Goal: Information Seeking & Learning: Learn about a topic

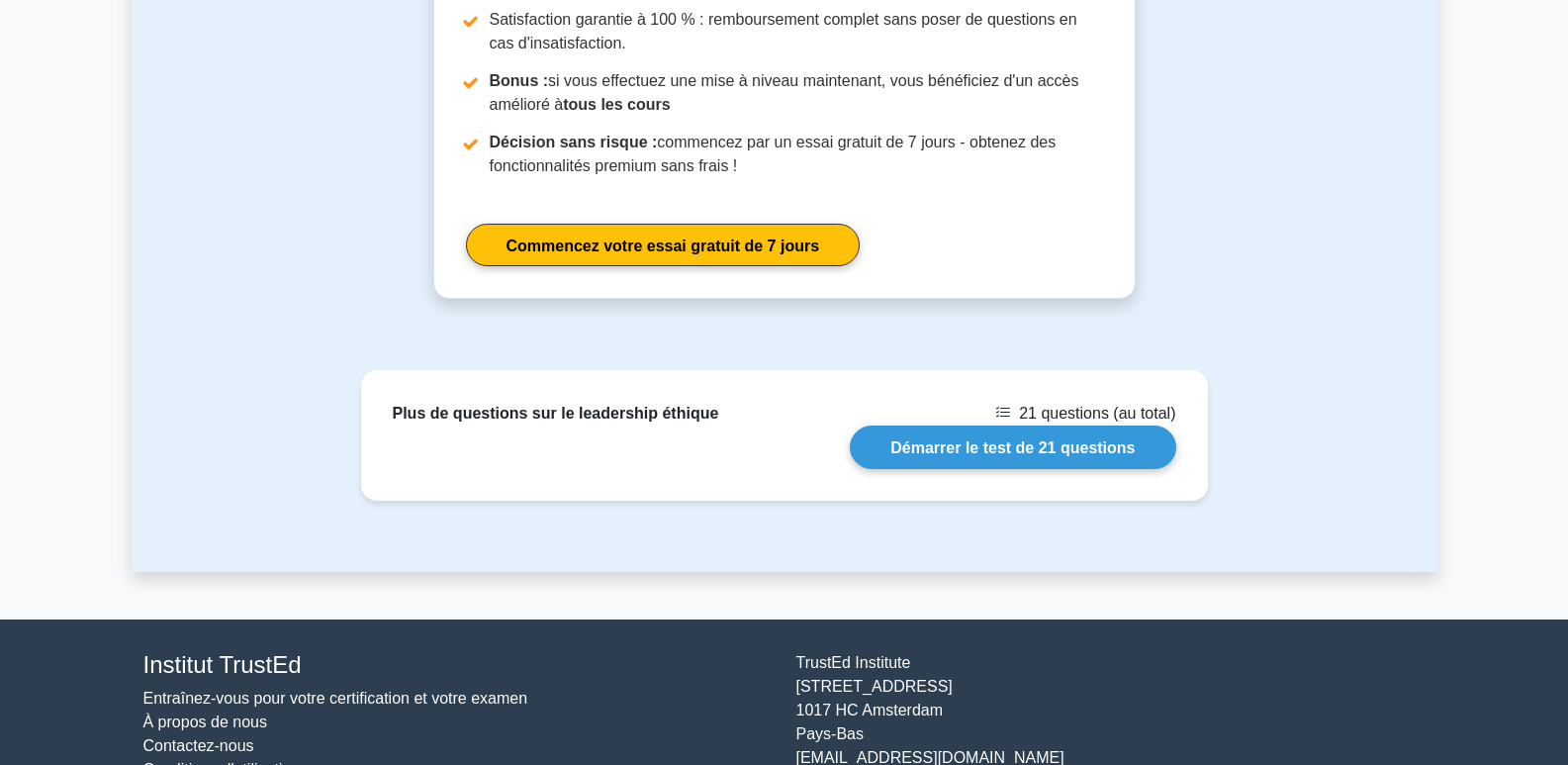
scroll to position [4224, 0]
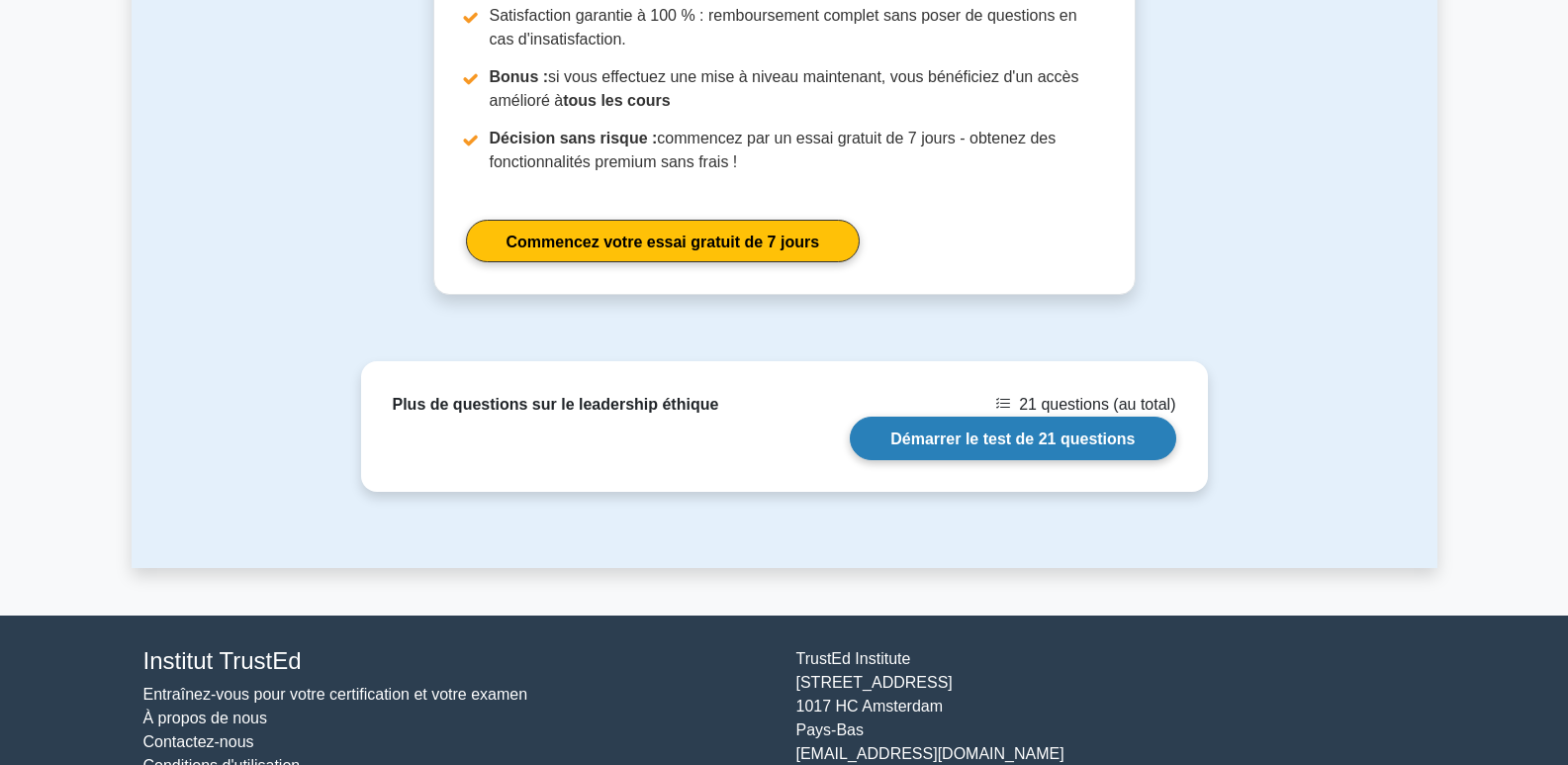
click at [1043, 416] on link "Démarrer le test de 21 questions" at bounding box center [1013, 437] width 326 height 43
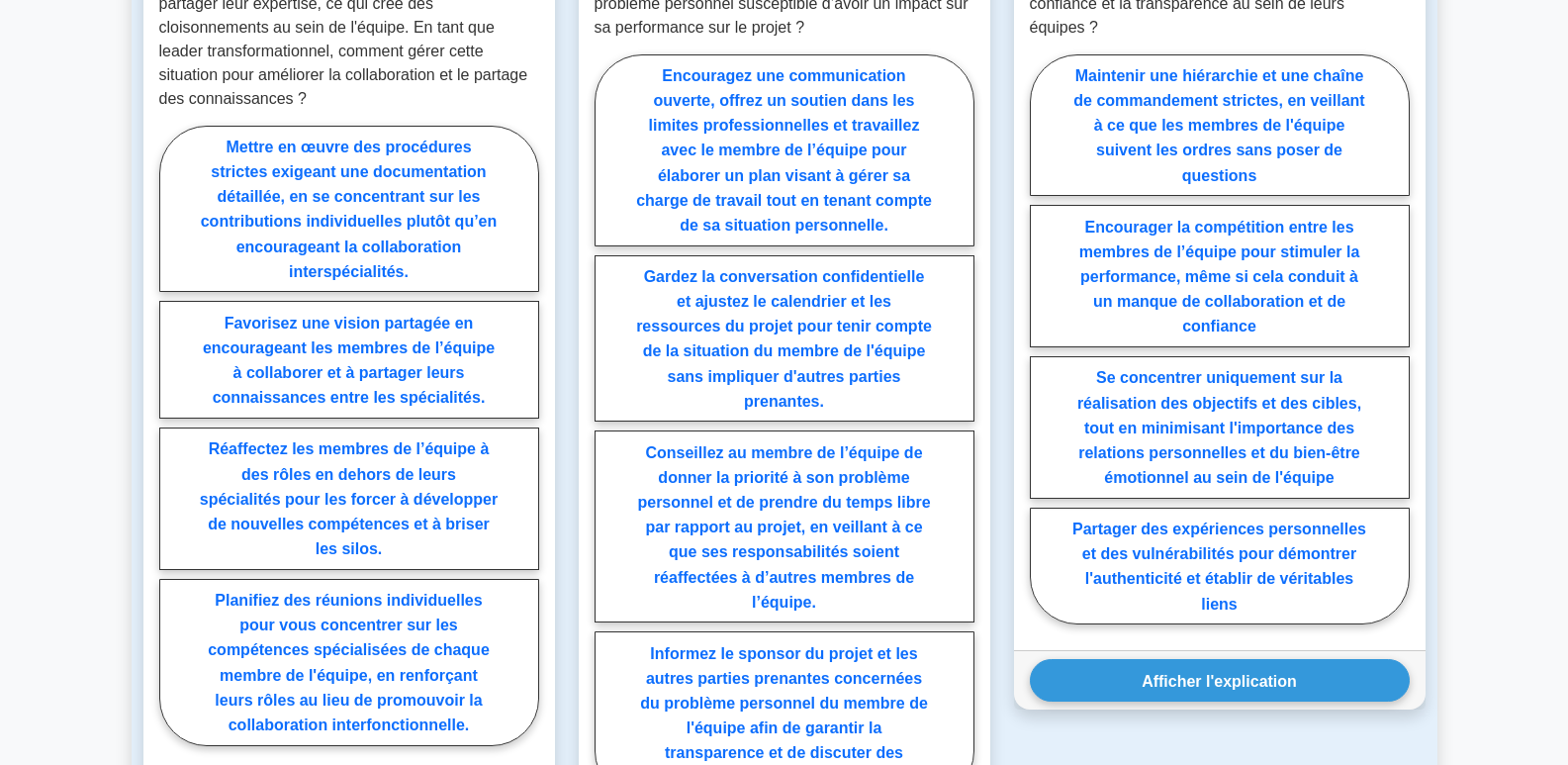
scroll to position [1682, 0]
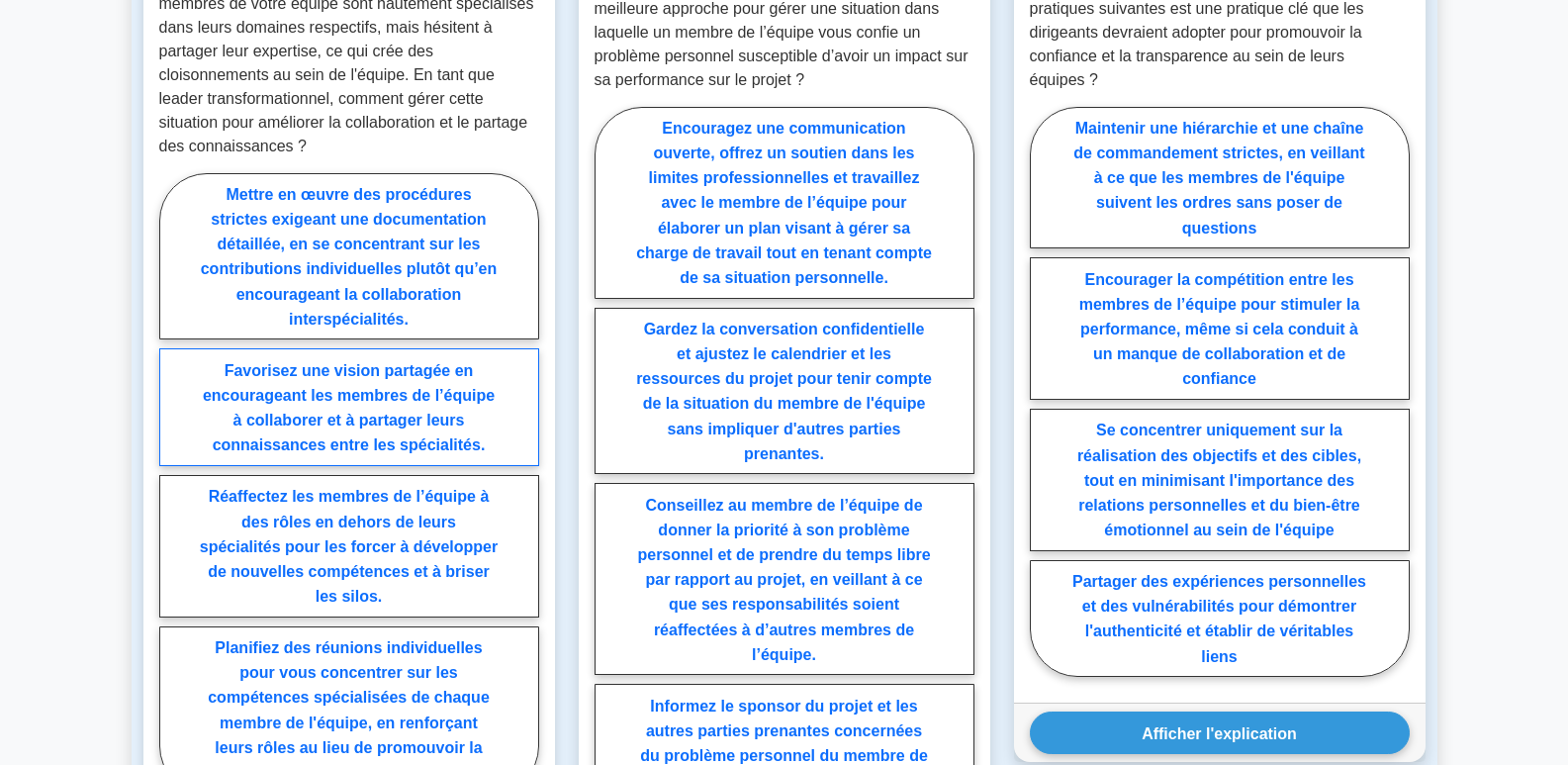
click at [390, 402] on font "Favorisez une vision partagée en encourageant les membres de l’équipe à collabo…" at bounding box center [349, 407] width 292 height 91
click at [172, 482] on input "Favorisez une vision partagée en encourageant les membres de l’équipe à collabo…" at bounding box center [165, 488] width 13 height 13
radio input "true"
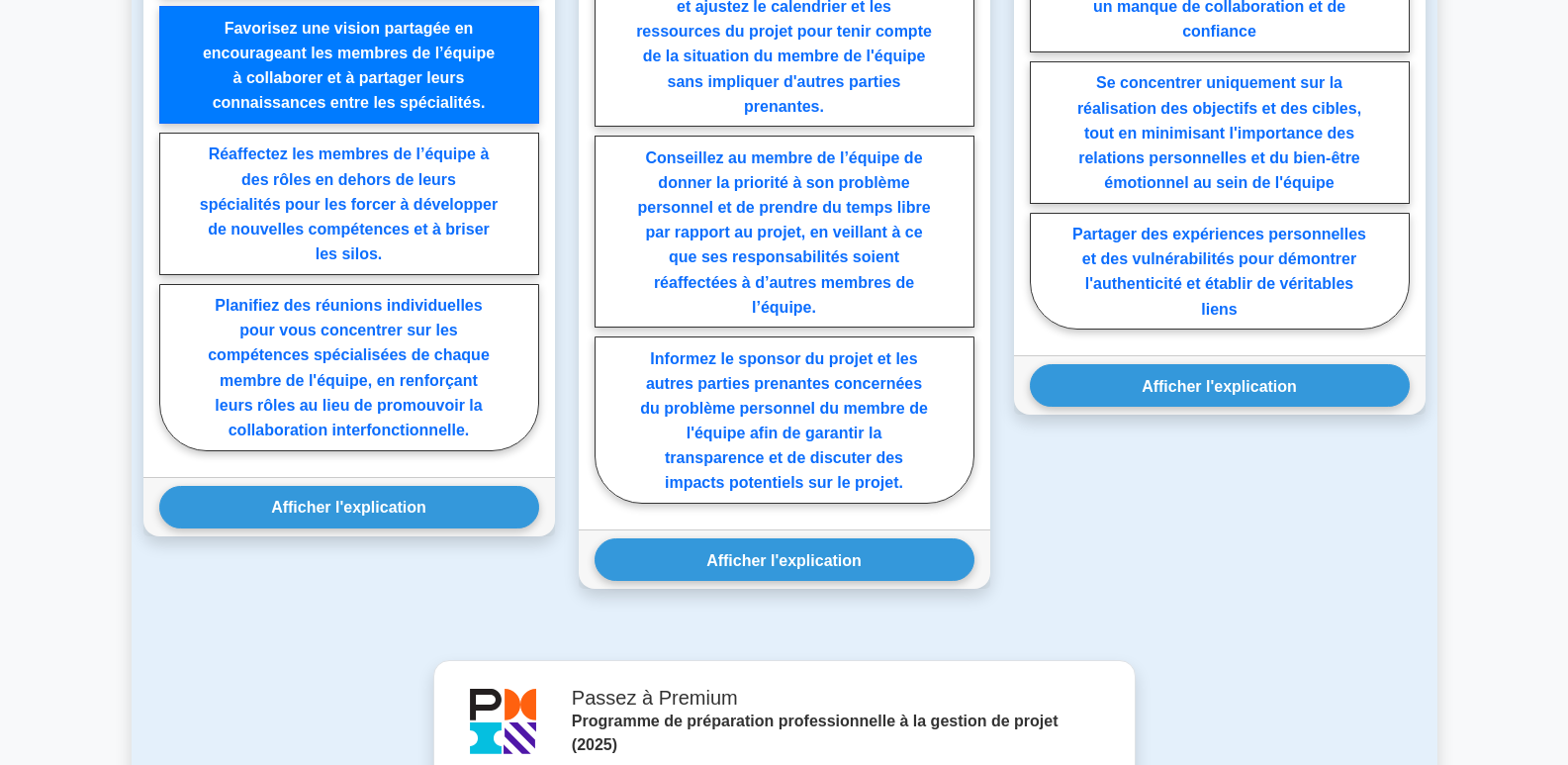
scroll to position [2176, 0]
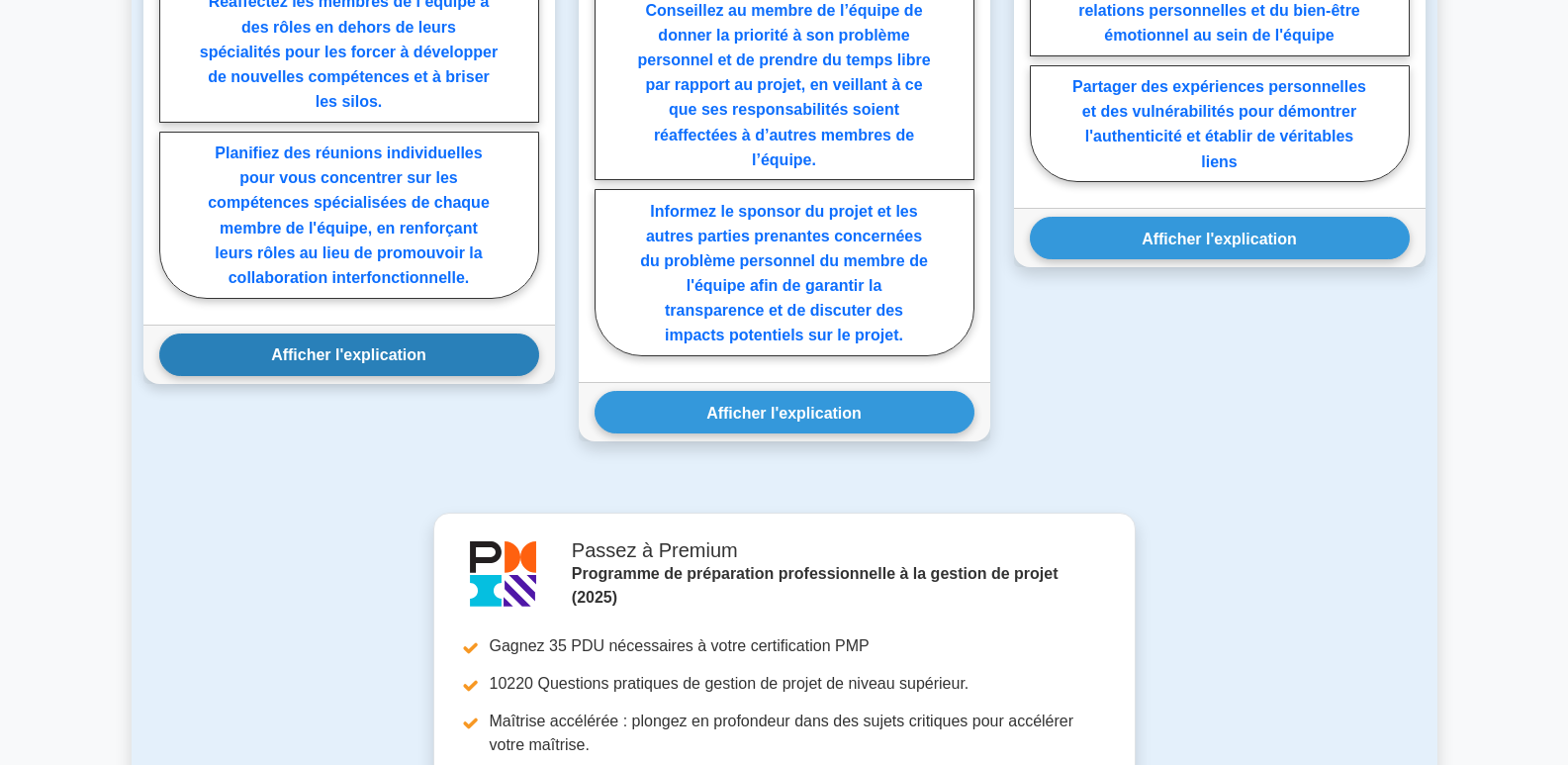
click at [454, 375] on button "Afficher l'explication" at bounding box center [349, 355] width 380 height 43
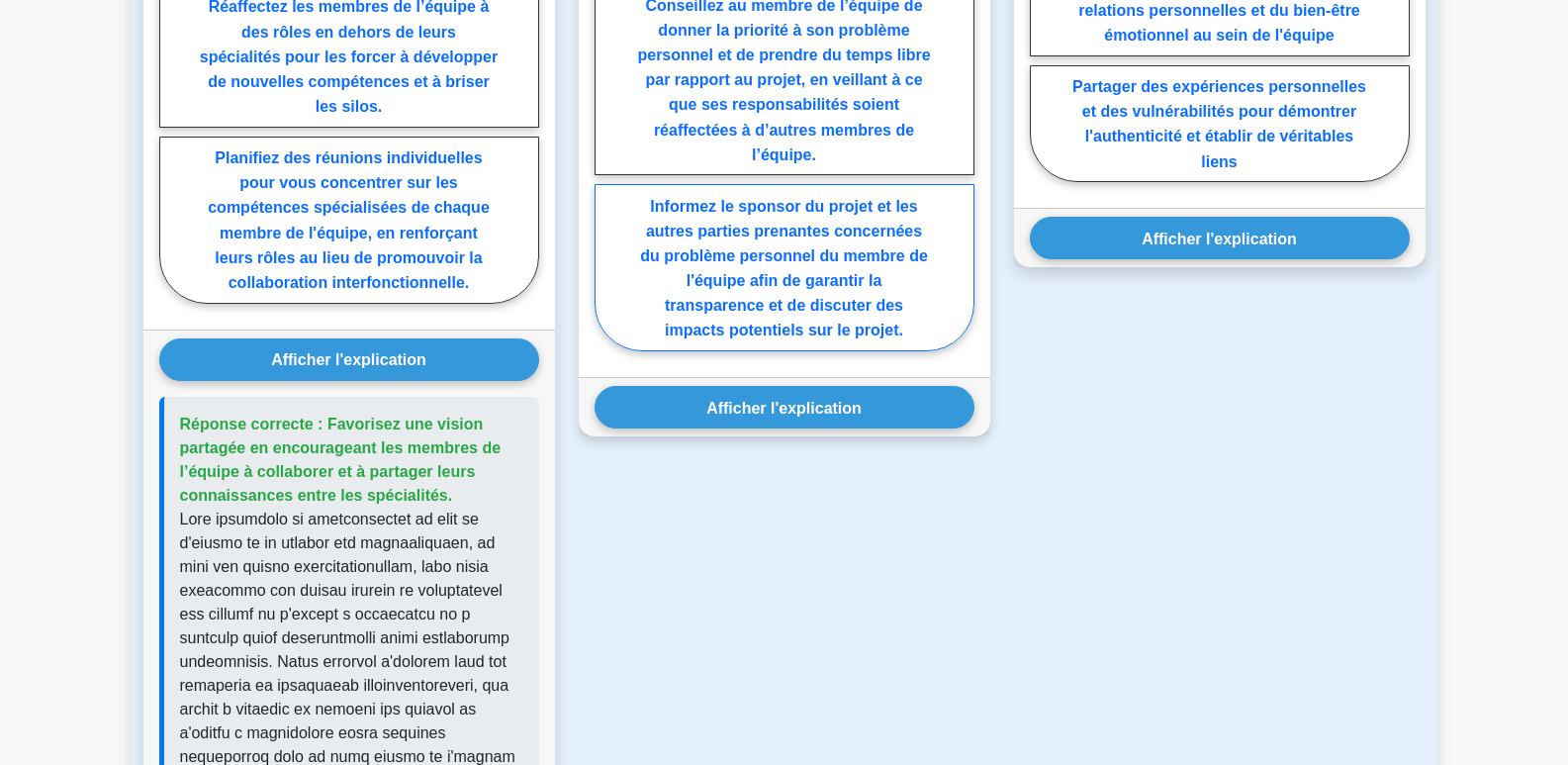
click at [758, 297] on label "Informez le sponsor du projet et les autres parties prenantes concernées du pro…" at bounding box center [784, 267] width 380 height 167
radio input "true"
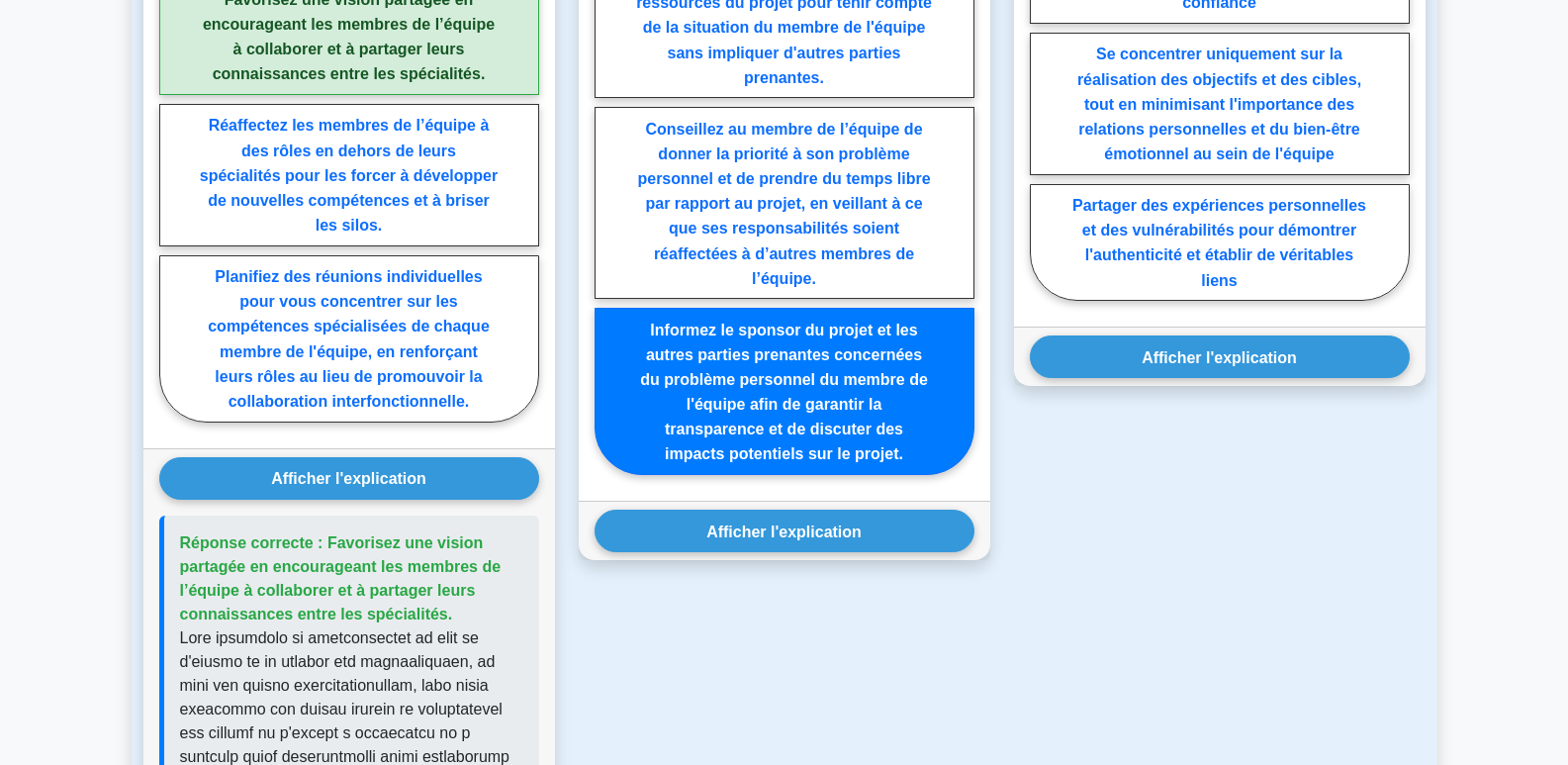
scroll to position [2077, 0]
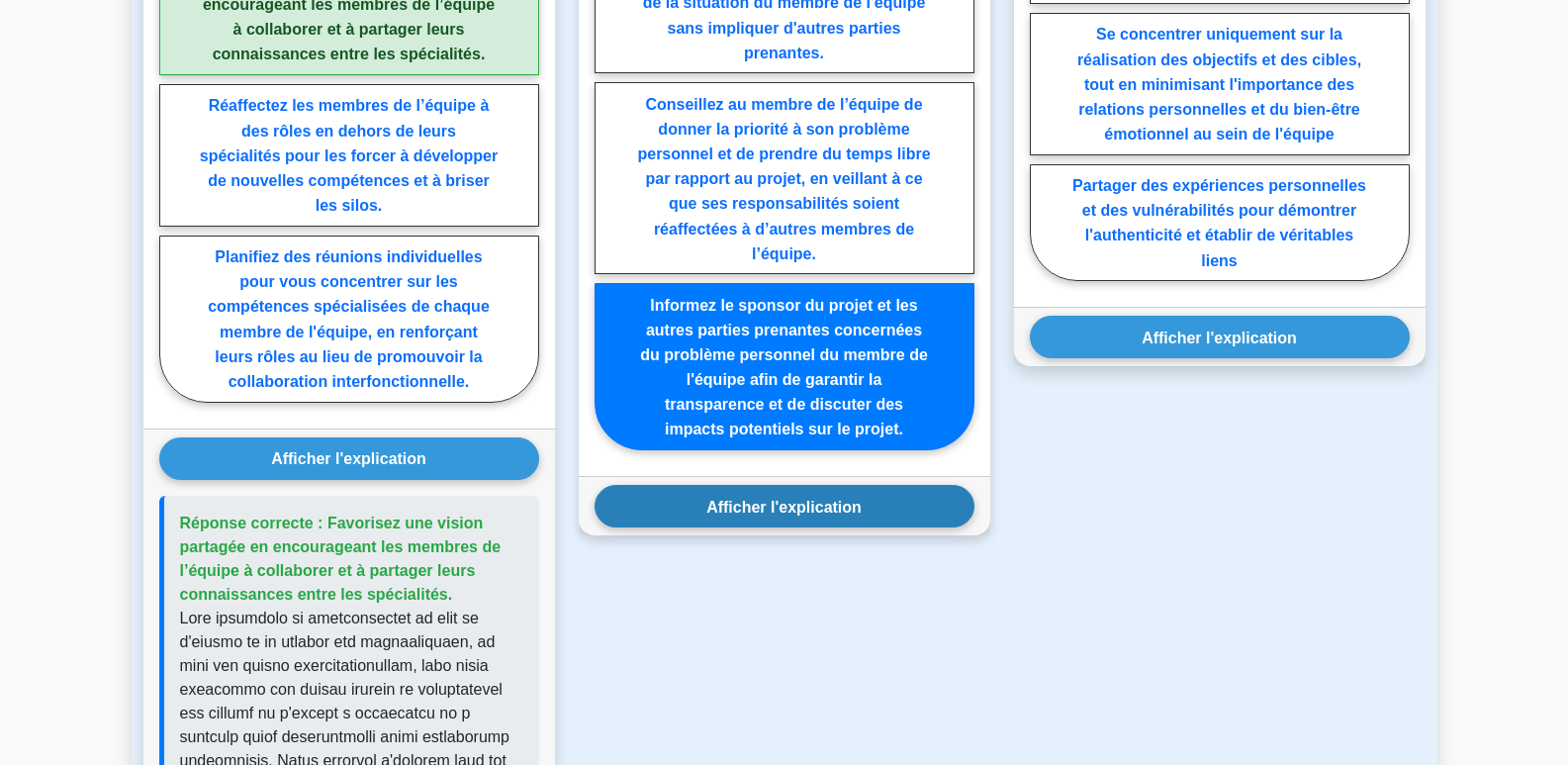
click at [853, 515] on font "Afficher l'explication" at bounding box center [784, 506] width 155 height 17
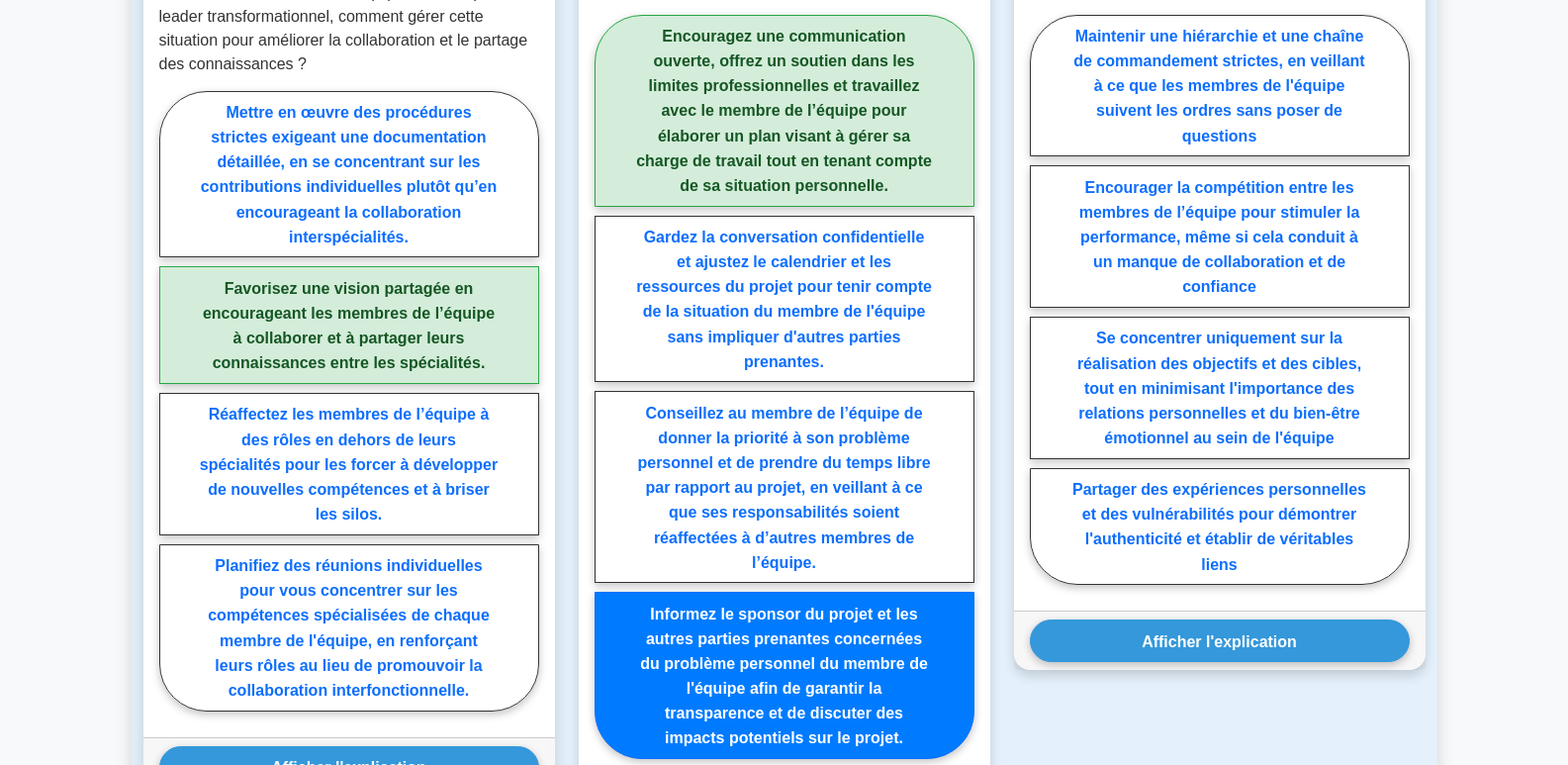
scroll to position [1780, 0]
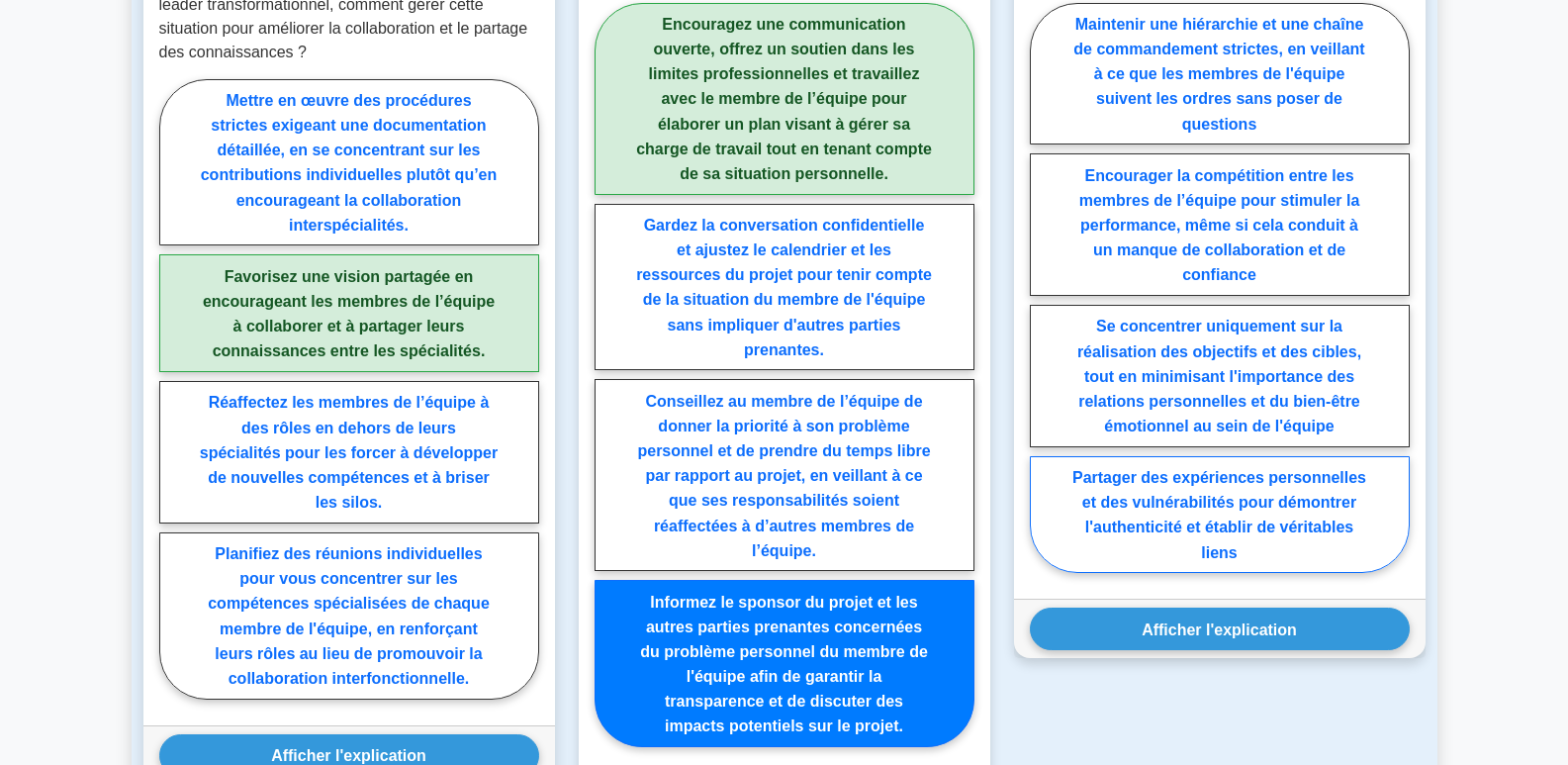
click at [1271, 465] on label "Partager des expériences personnelles et des vulnérabilités pour démontrer l'au…" at bounding box center [1219, 515] width 380 height 117
click at [1042, 300] on input "Partager des expériences personnelles et des vulnérabilités pour démontrer l'au…" at bounding box center [1035, 293] width 13 height 13
radio input "true"
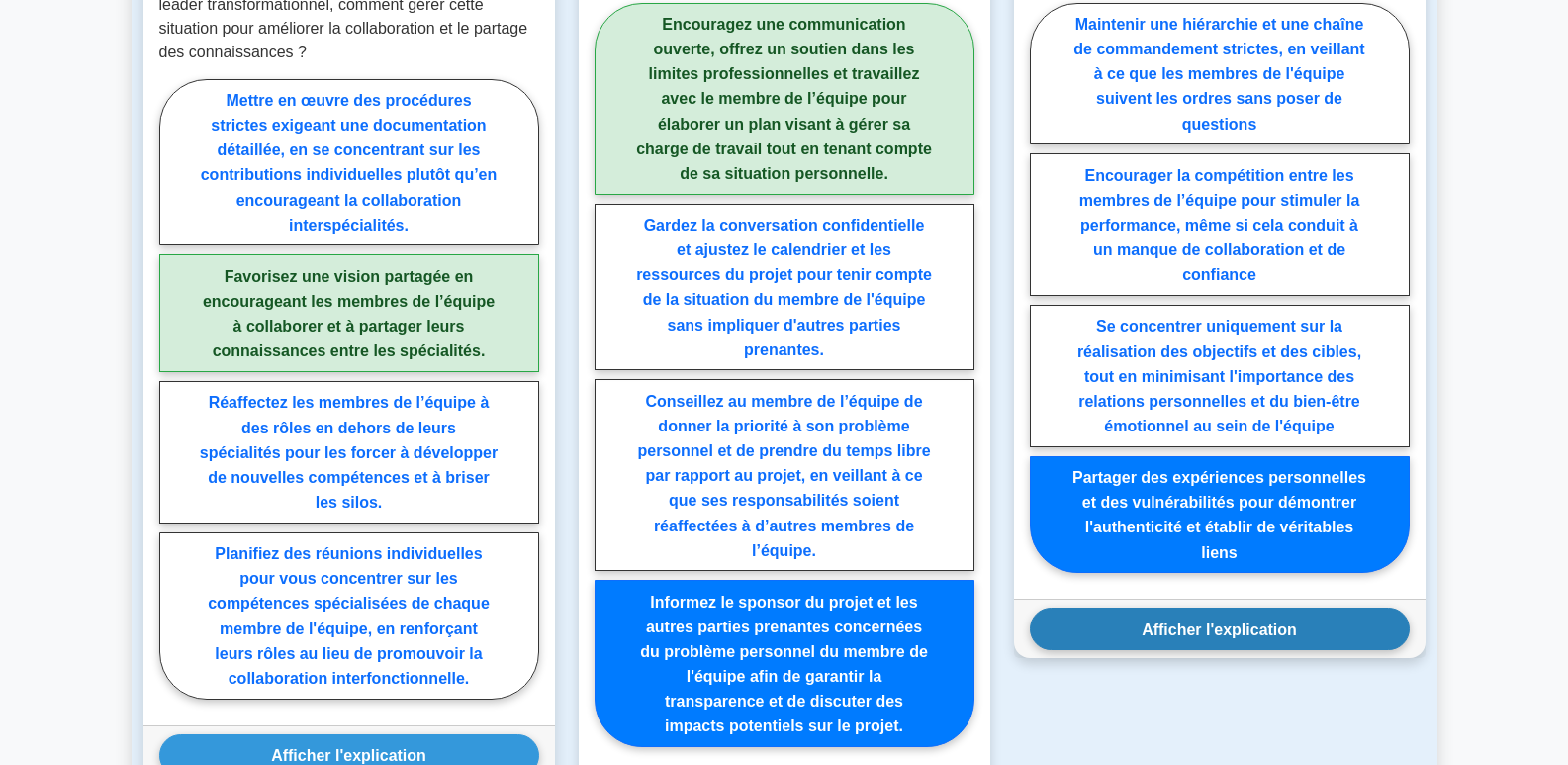
click at [1258, 620] on font "Afficher l'explication" at bounding box center [1219, 628] width 155 height 17
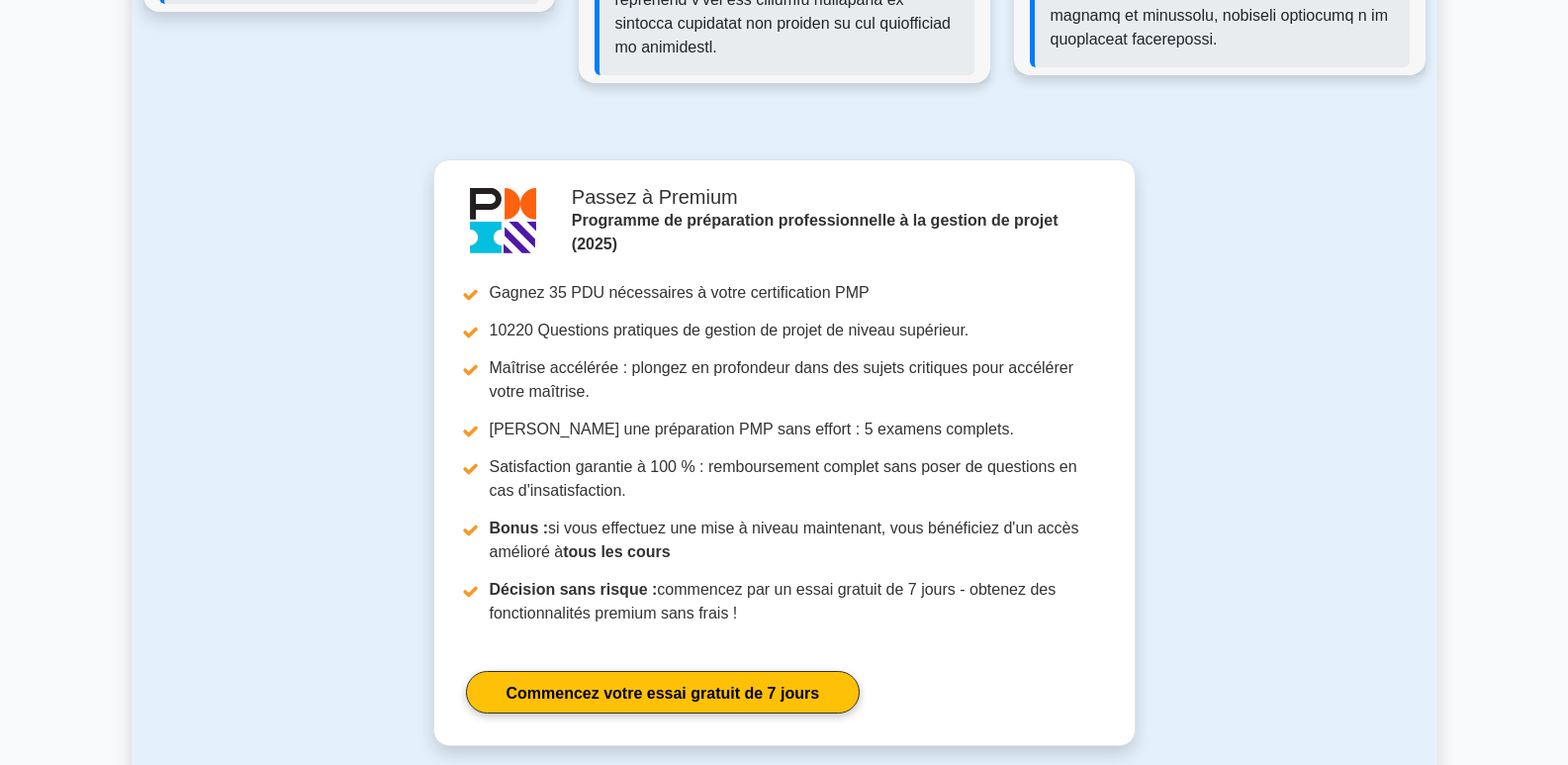
scroll to position [3561, 0]
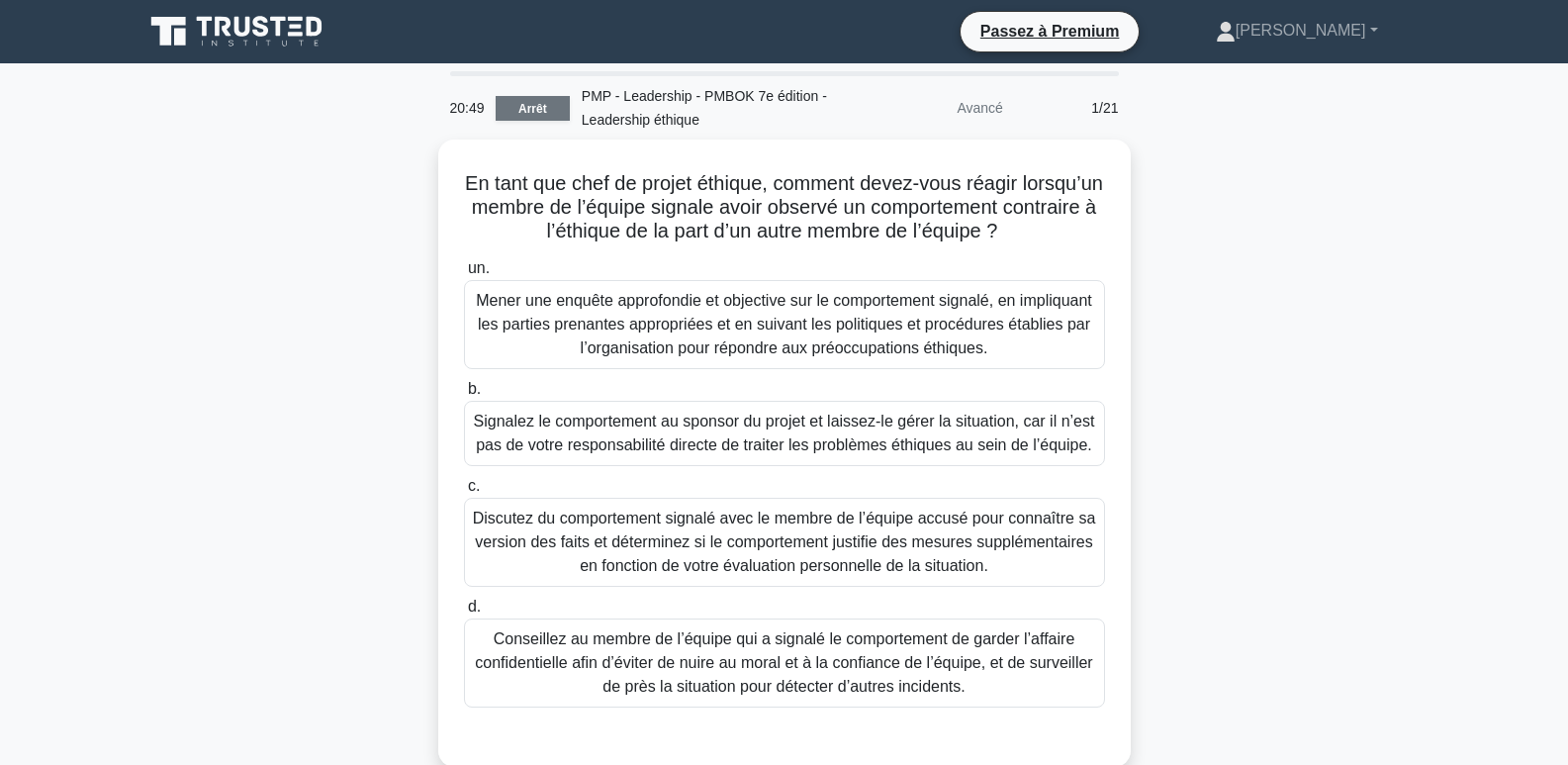
click at [542, 109] on font "Arrêt" at bounding box center [533, 109] width 29 height 14
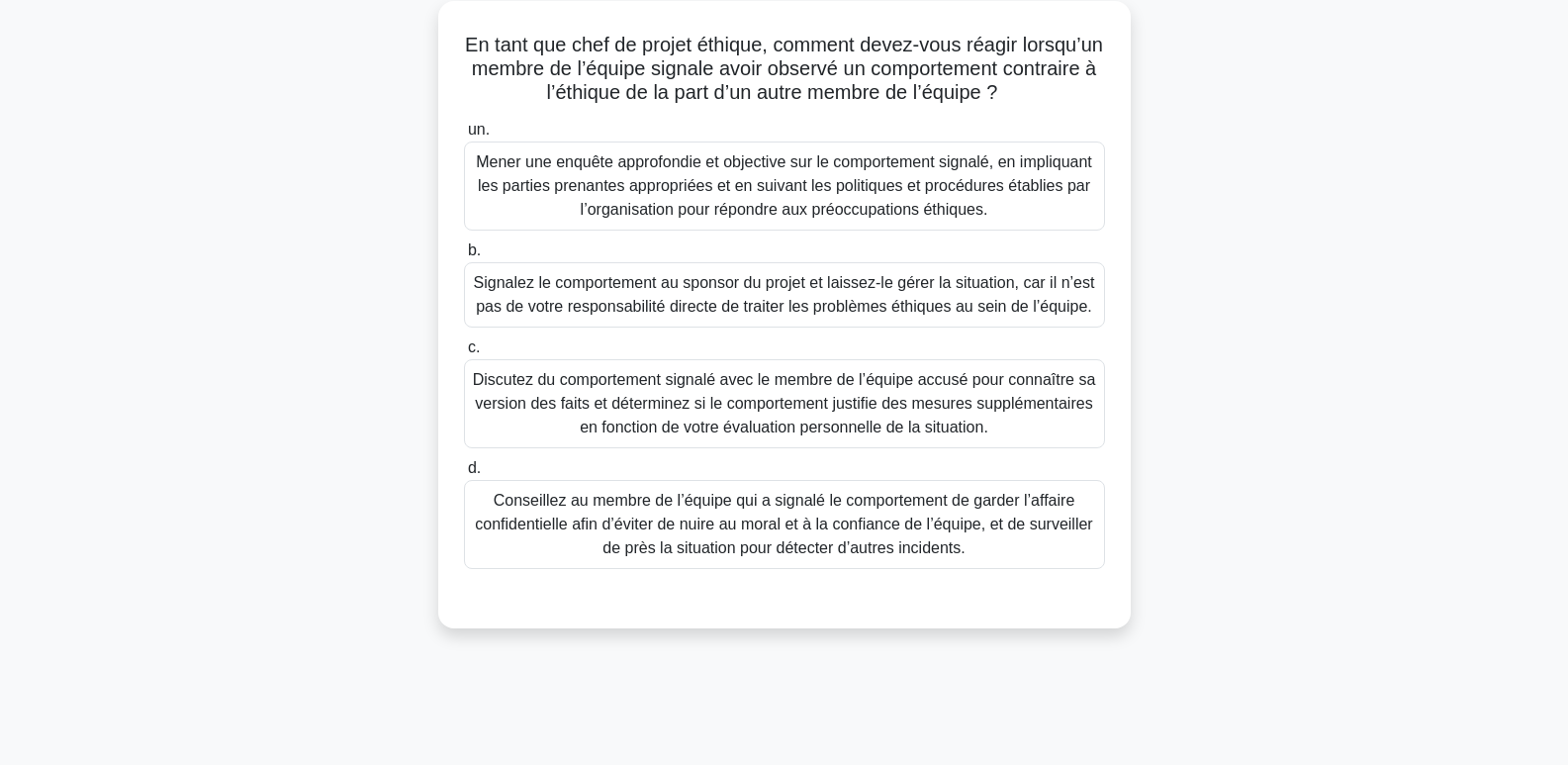
scroll to position [99, 0]
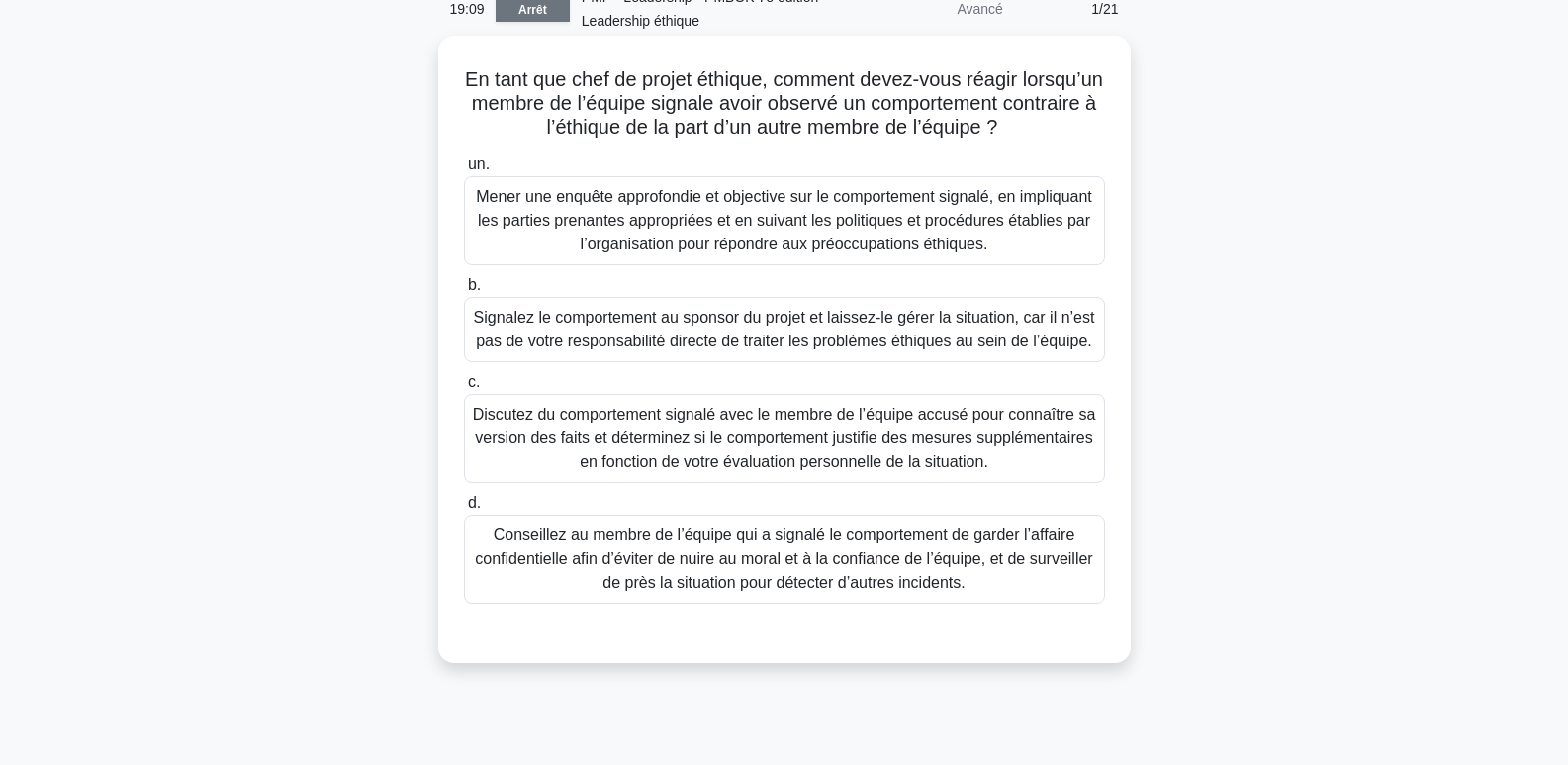
click at [866, 445] on font "Discutez du comportement signalé avec le membre de l’équipe accusé pour connaît…" at bounding box center [784, 437] width 623 height 65
click at [464, 388] on input "c. Discutez du comportement signalé avec le membre de l’équipe accusé pour conn…" at bounding box center [464, 382] width 0 height 13
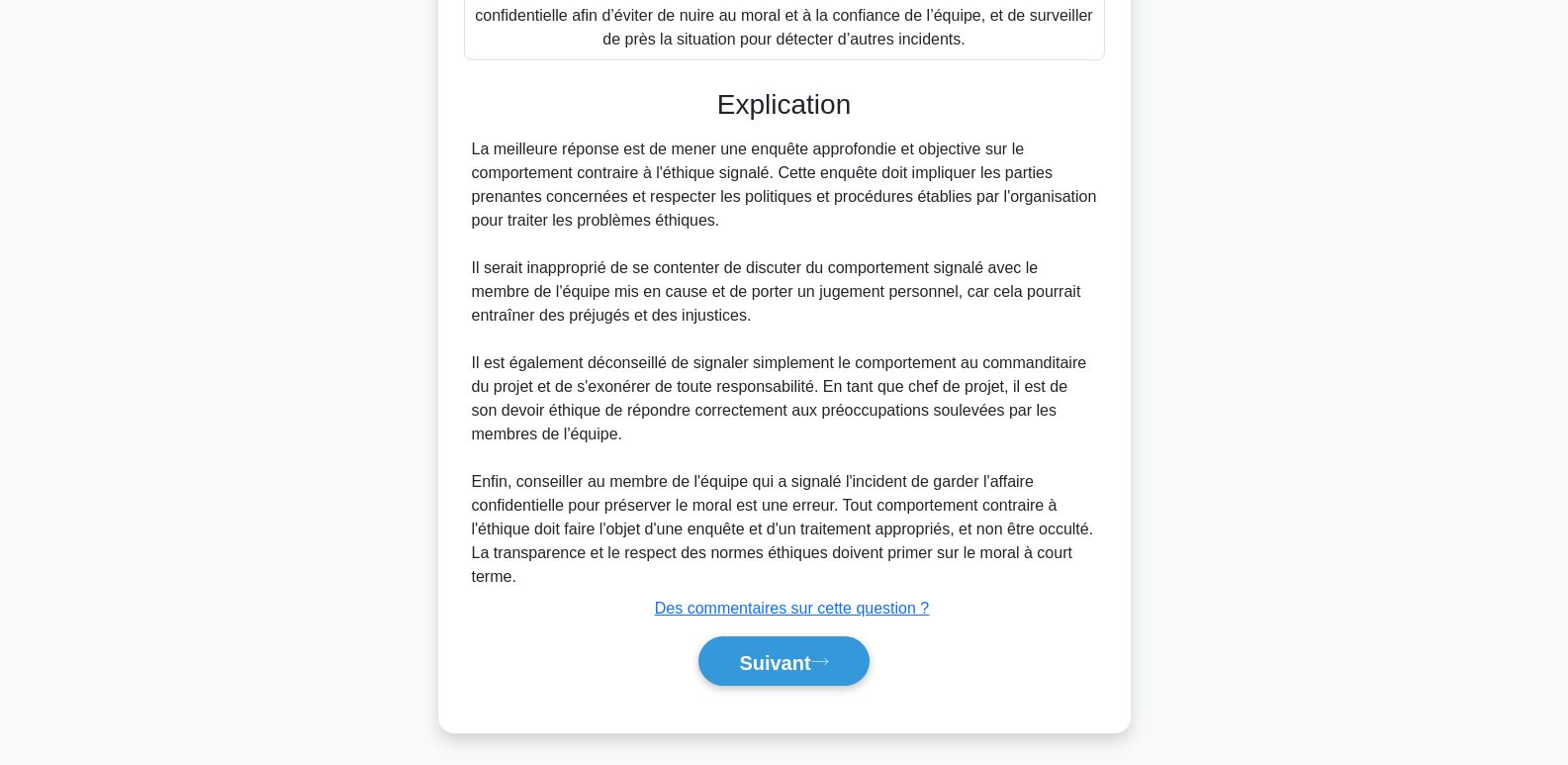
scroll to position [651, 0]
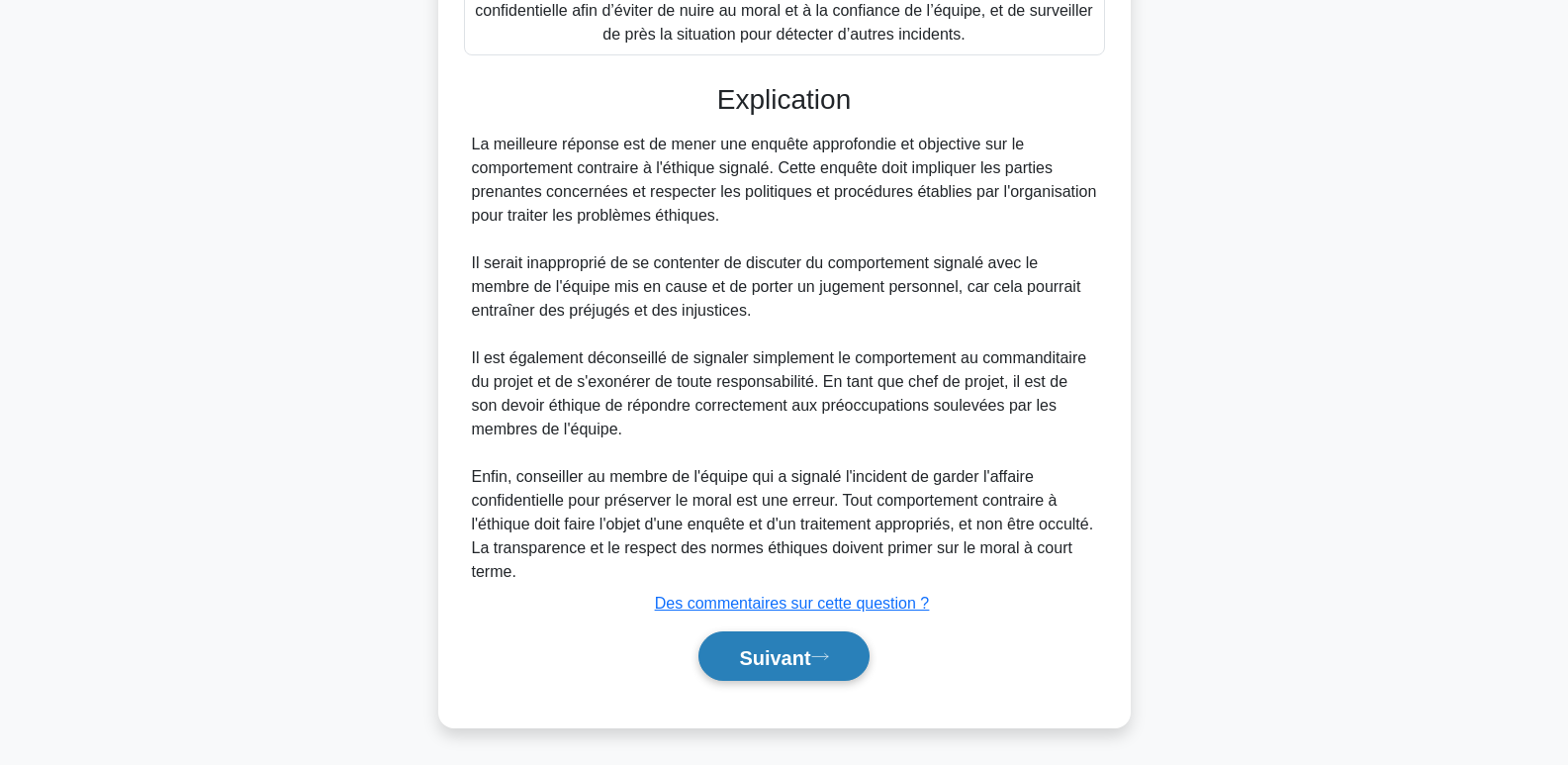
click at [782, 655] on font "Suivant" at bounding box center [775, 657] width 72 height 22
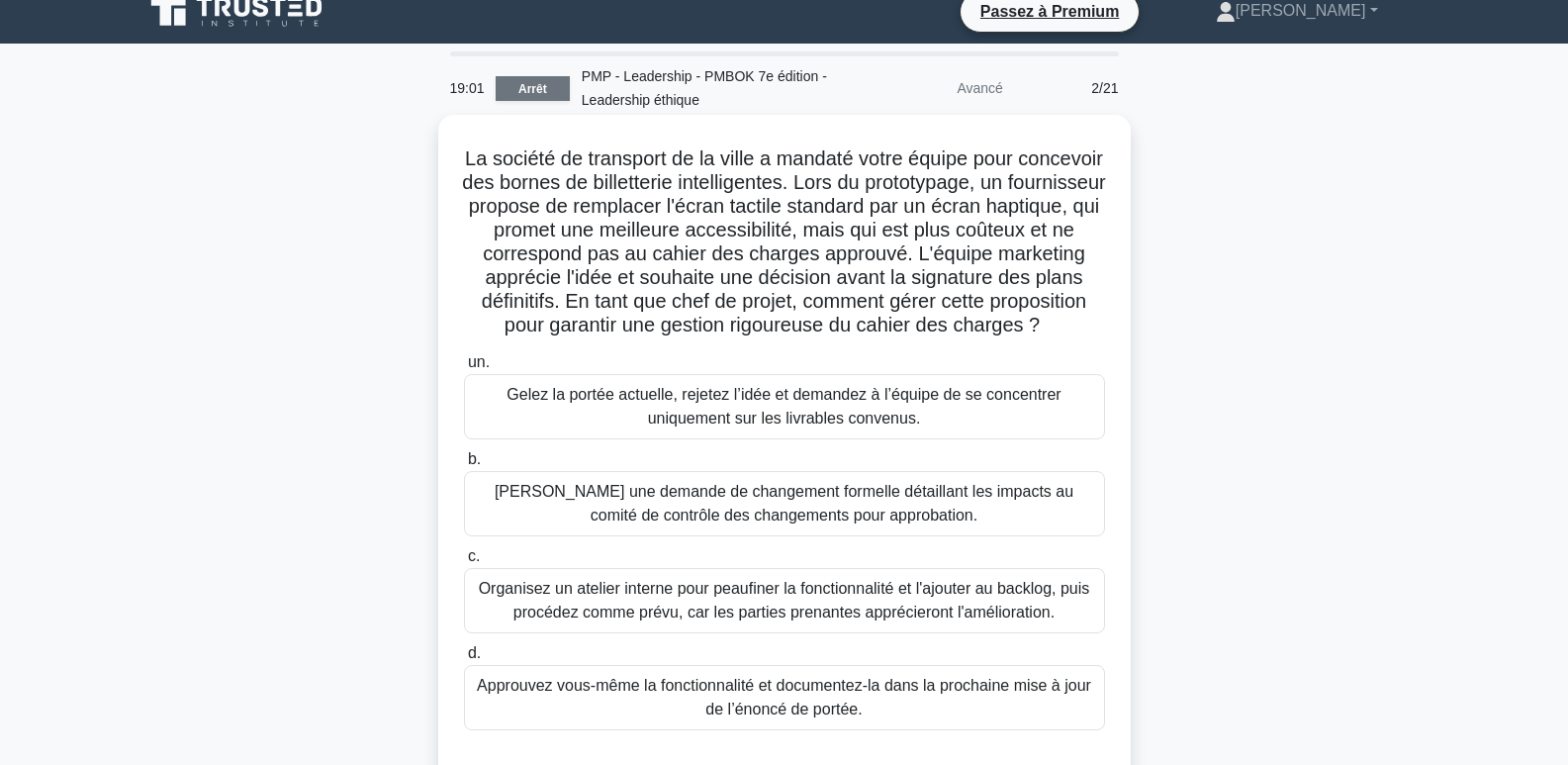
scroll to position [0, 0]
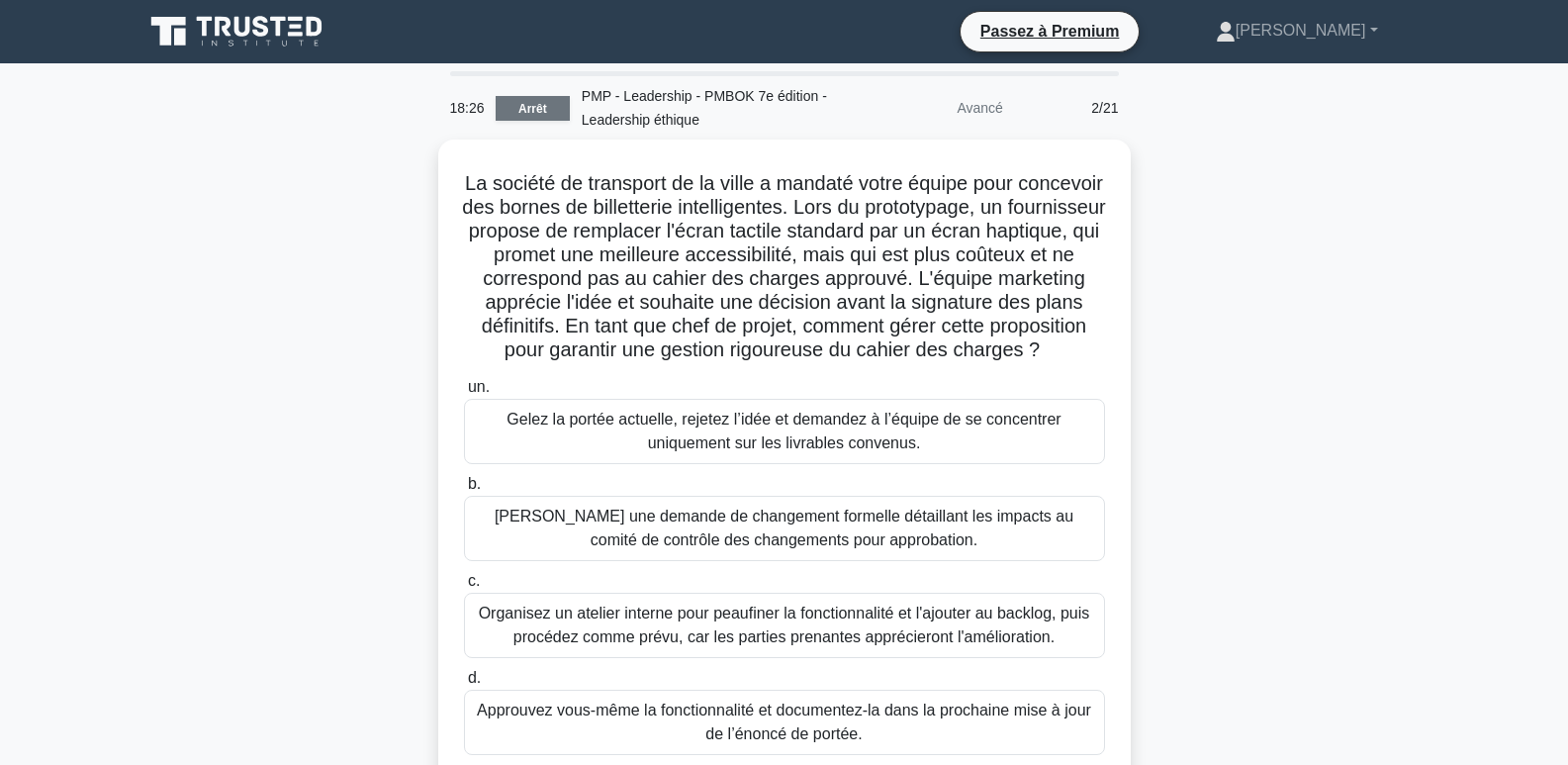
click at [513, 105] on link "Arrêt" at bounding box center [533, 108] width 75 height 25
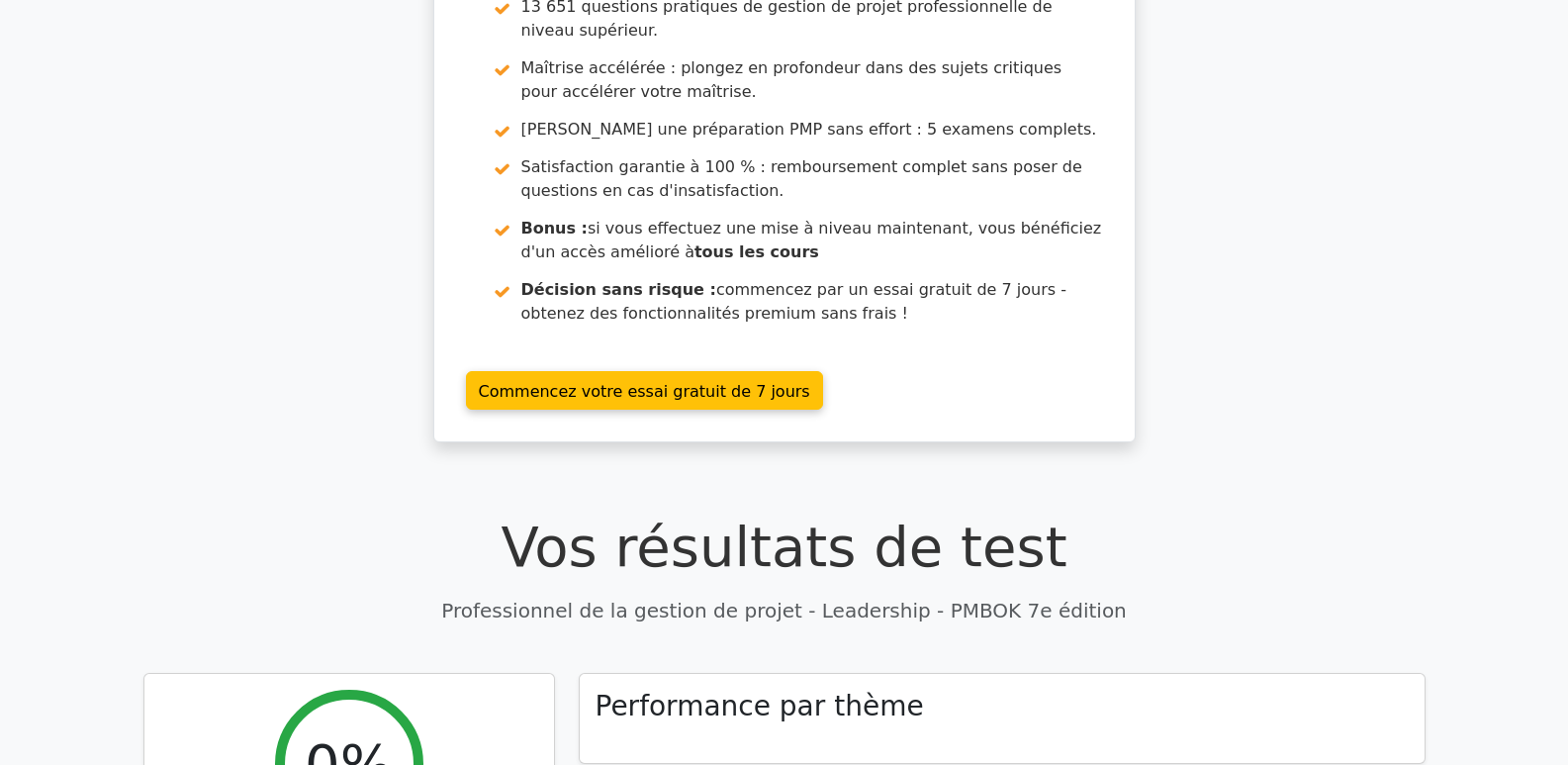
scroll to position [297, 0]
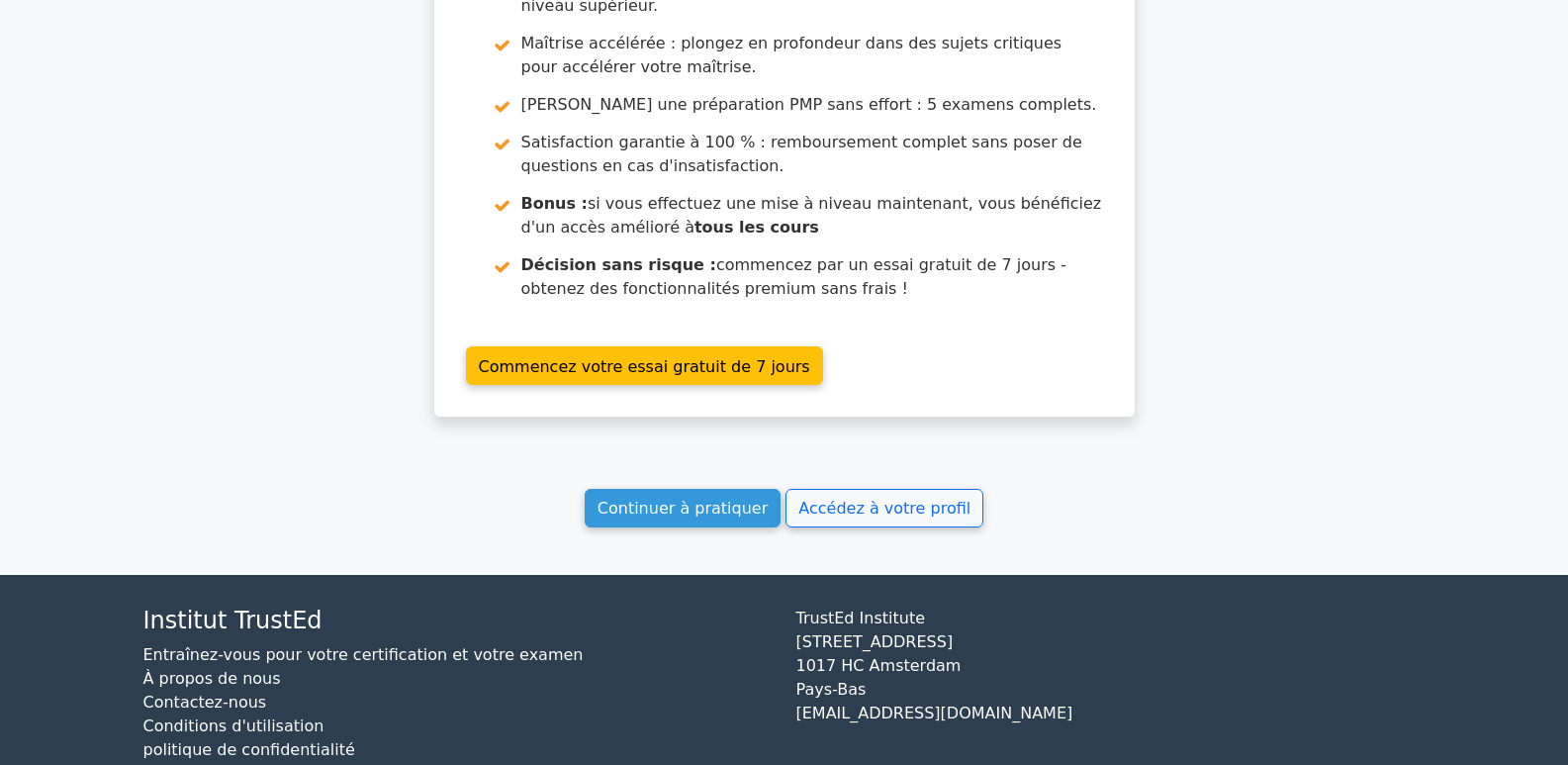
scroll to position [1989, 0]
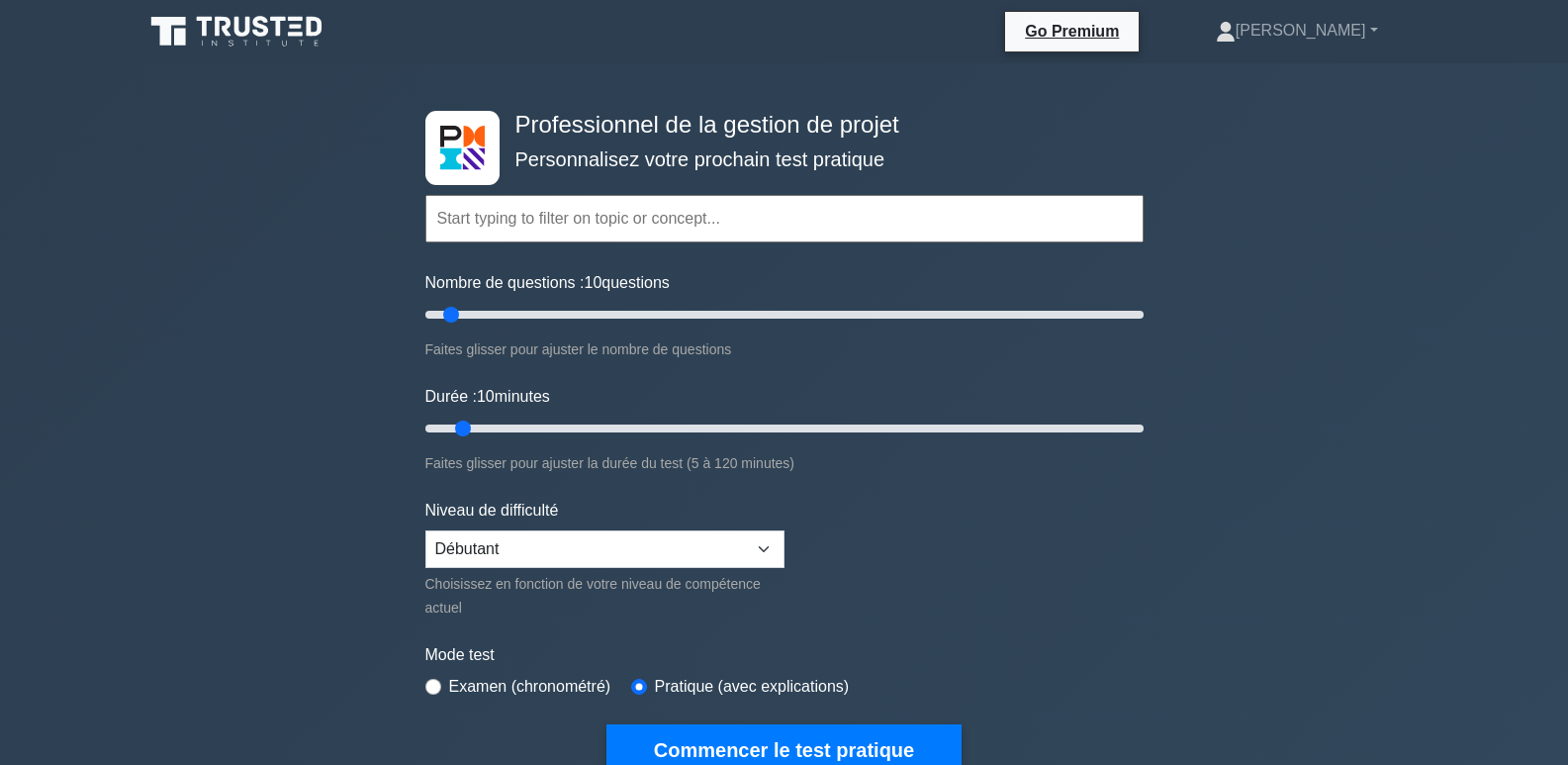
select select "beginner"
